Goal: Transaction & Acquisition: Purchase product/service

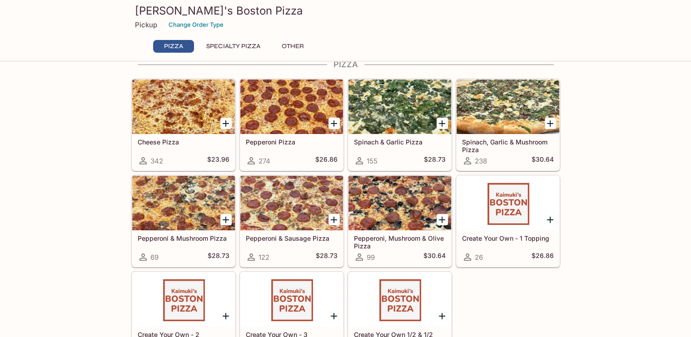
scroll to position [61, 0]
click at [237, 45] on button "Specialty Pizza" at bounding box center [233, 46] width 64 height 13
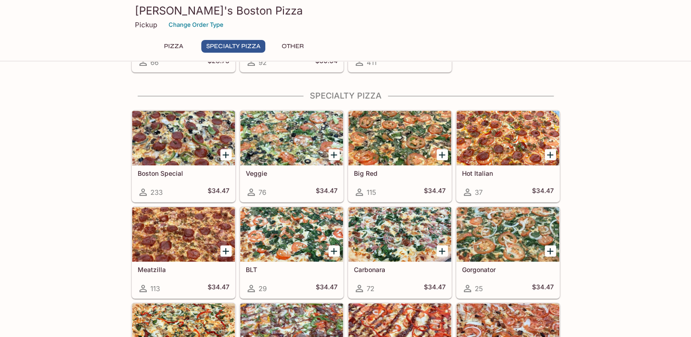
scroll to position [365, 0]
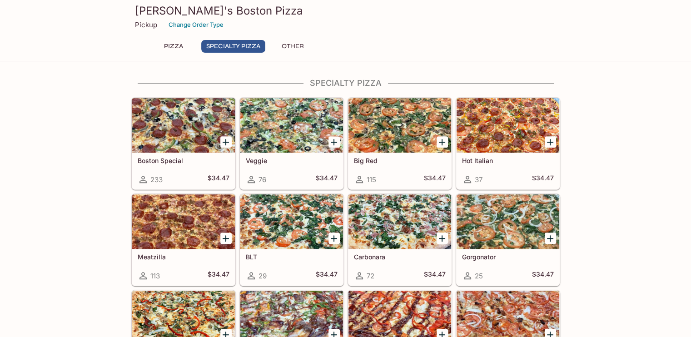
click at [161, 157] on h5 "Boston Special" at bounding box center [184, 161] width 92 height 8
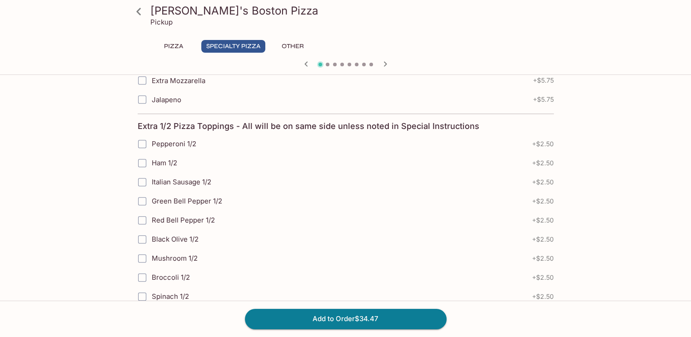
scroll to position [575, 0]
click at [142, 12] on icon at bounding box center [139, 12] width 16 height 16
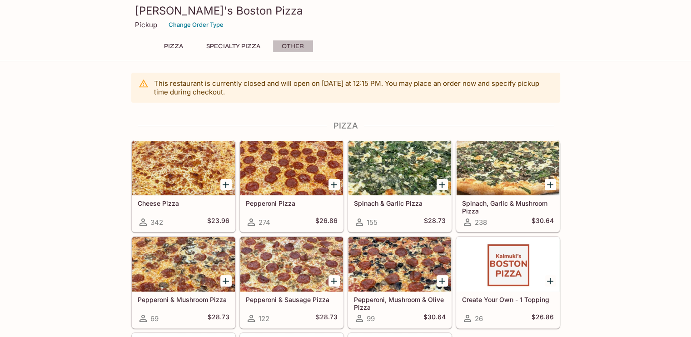
click at [294, 44] on button "Other" at bounding box center [293, 46] width 41 height 13
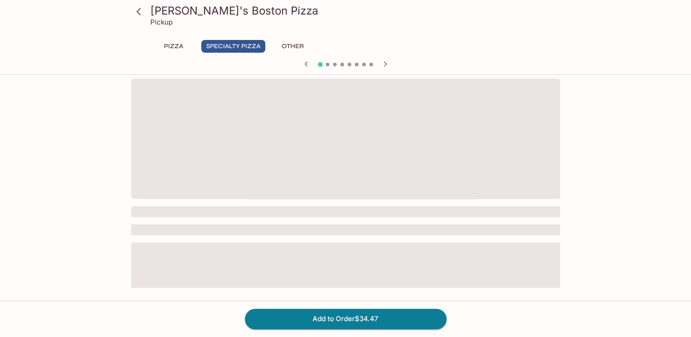
scroll to position [78, 0]
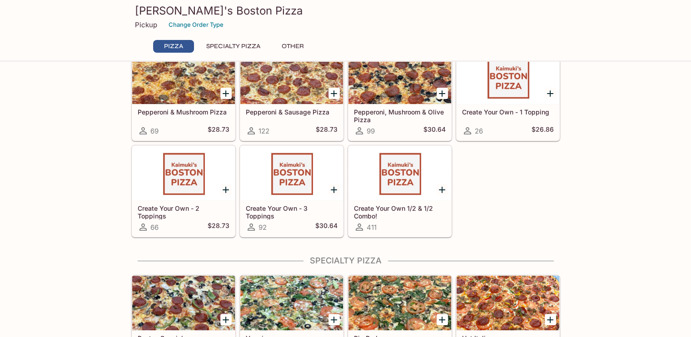
scroll to position [185, 0]
